Goal: Task Accomplishment & Management: Use online tool/utility

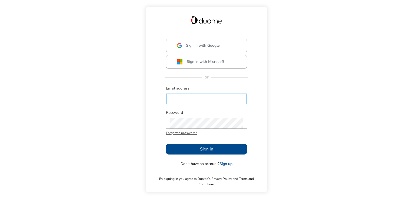
click at [186, 98] on input "text" at bounding box center [206, 99] width 72 height 11
type input "[EMAIL_ADDRESS][PERSON_NAME][DOMAIN_NAME]"
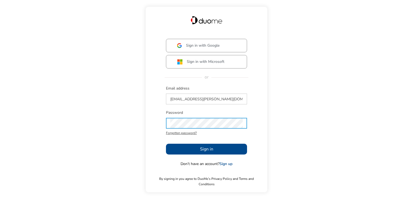
click at [193, 153] on button "Sign in" at bounding box center [206, 149] width 81 height 11
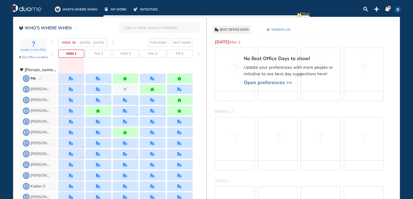
click at [270, 81] on span "Open preferences >>" at bounding box center [291, 82] width 95 height 5
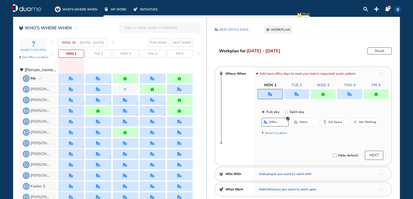
click at [303, 96] on div at bounding box center [296, 94] width 25 height 10
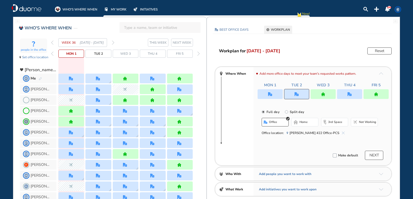
drag, startPoint x: 306, startPoint y: 123, endPoint x: 304, endPoint y: 120, distance: 4.0
click at [306, 123] on span "home" at bounding box center [303, 122] width 8 height 4
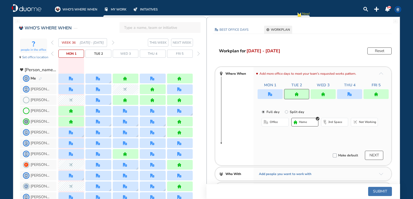
click at [324, 91] on div at bounding box center [322, 94] width 25 height 10
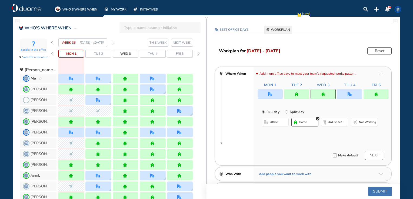
click at [277, 124] on span "office" at bounding box center [273, 122] width 8 height 4
click at [386, 95] on div at bounding box center [375, 94] width 25 height 10
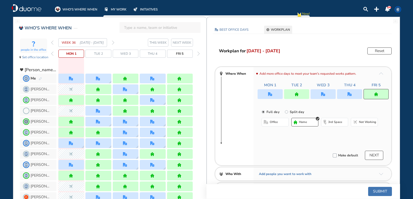
click at [284, 123] on button "office" at bounding box center [274, 122] width 27 height 9
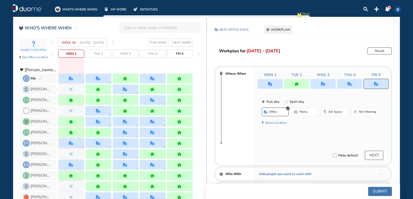
click at [272, 83] on div at bounding box center [269, 84] width 25 height 10
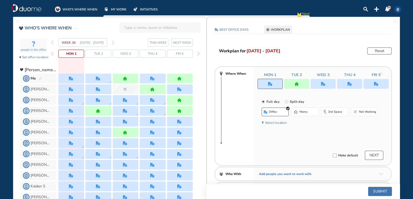
click at [368, 113] on span "Not working" at bounding box center [367, 112] width 17 height 4
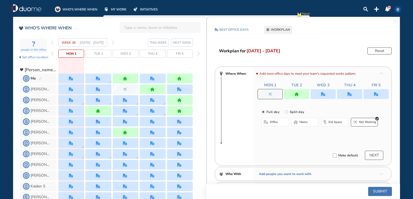
click at [388, 192] on button "Submit" at bounding box center [380, 191] width 24 height 9
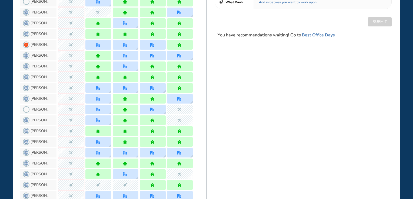
scroll to position [108, 0]
